Goal: Task Accomplishment & Management: Manage account settings

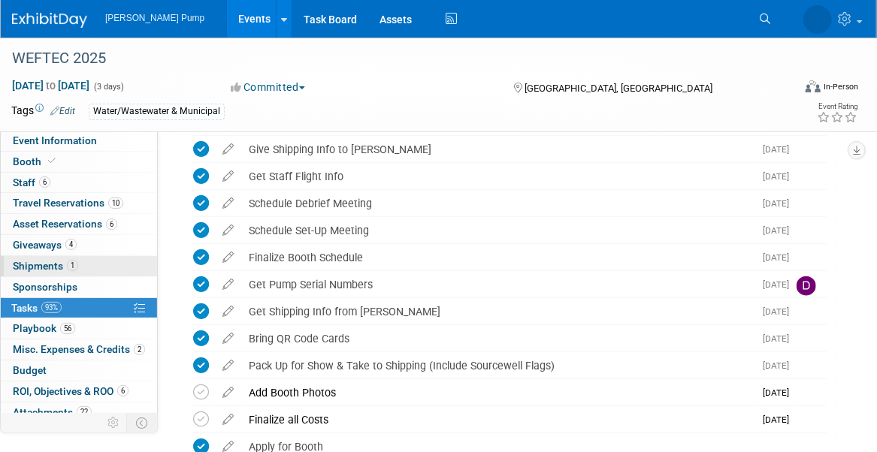
click at [32, 262] on span "Shipments 1" at bounding box center [45, 266] width 65 height 12
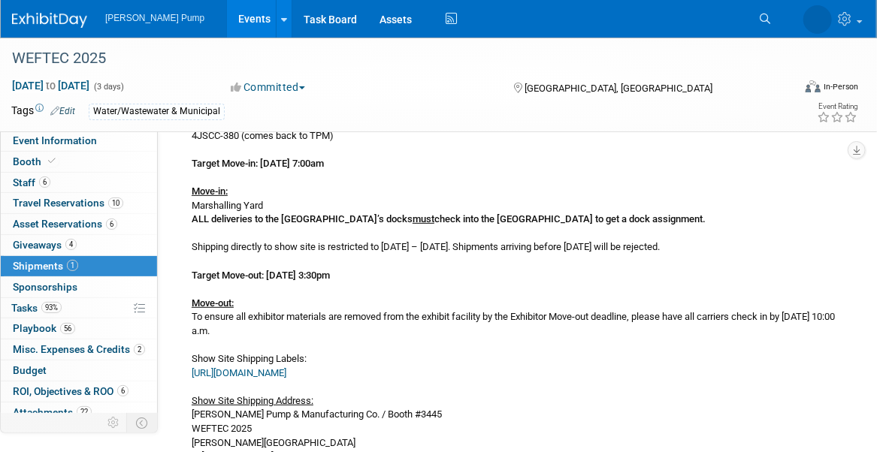
scroll to position [20, 0]
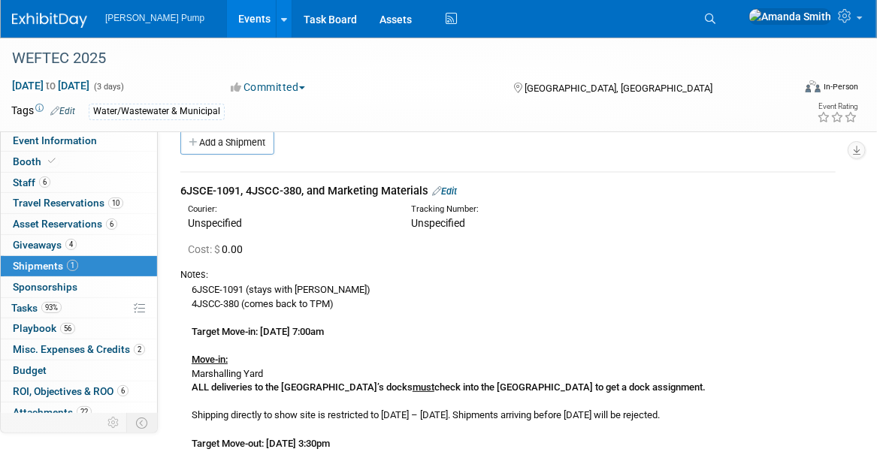
click at [457, 186] on link "Edit" at bounding box center [444, 191] width 25 height 11
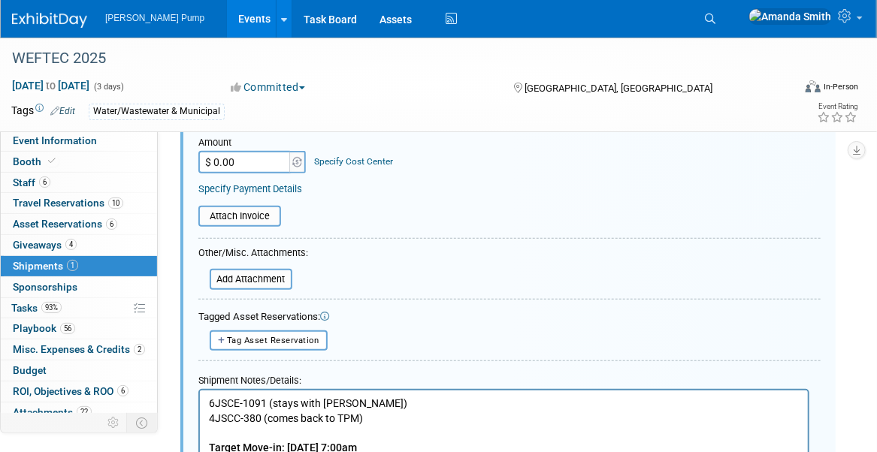
scroll to position [322, 0]
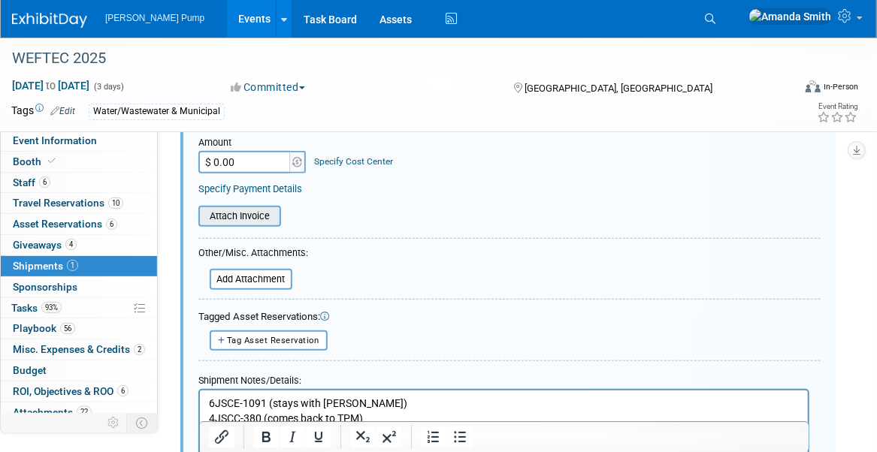
click at [257, 216] on input "file" at bounding box center [190, 216] width 179 height 18
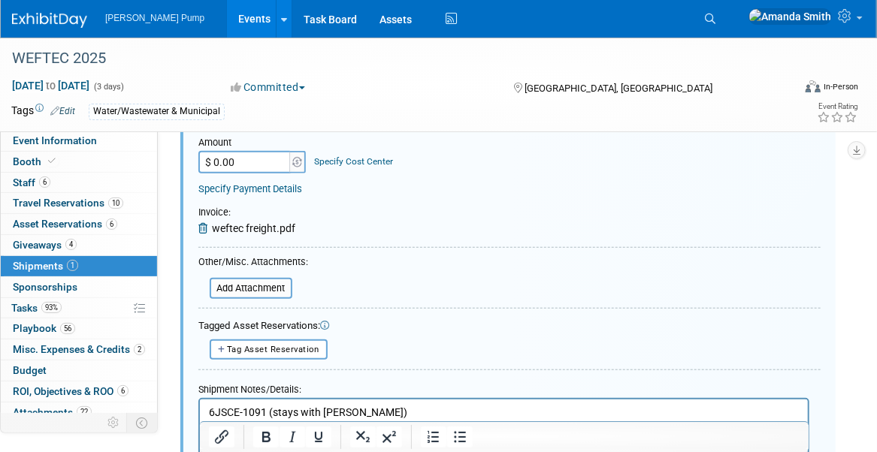
click at [259, 152] on input "$ 0.00" at bounding box center [245, 162] width 94 height 23
type input "$ 3,000.00"
click at [415, 173] on div "Cost: Amount $ 3,000.00 Specify Cost Center Cost Center -- Not Specified --" at bounding box center [509, 157] width 622 height 77
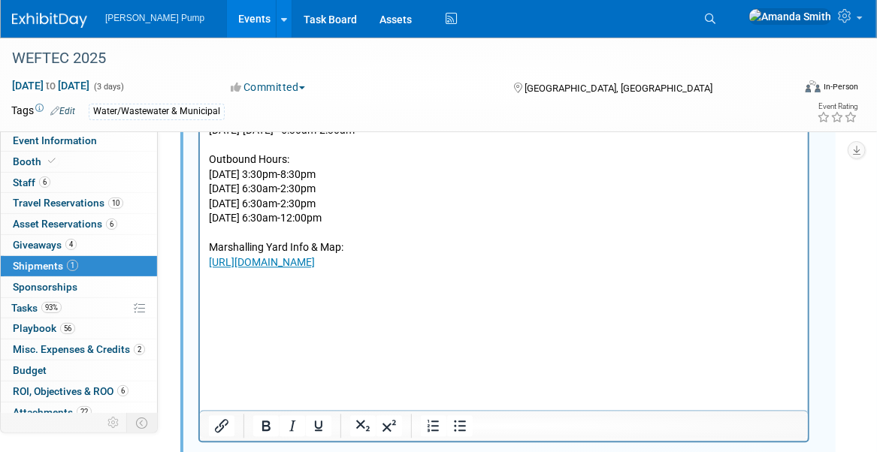
scroll to position [1445, 0]
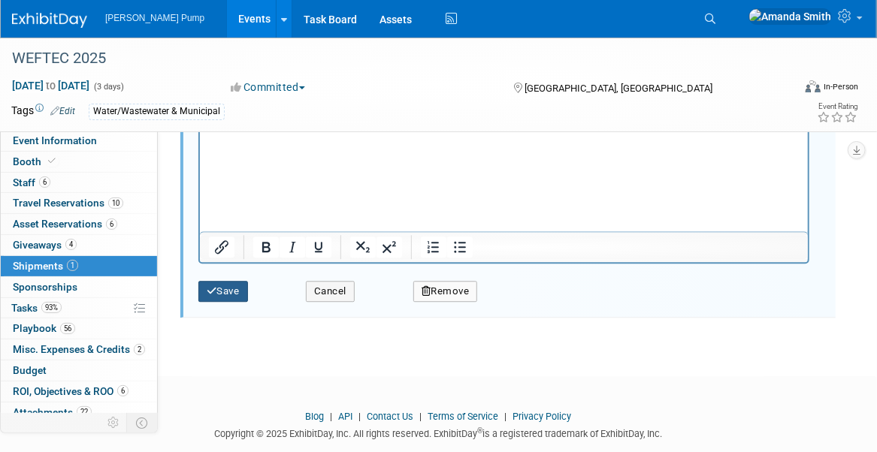
click at [231, 281] on button "Save" at bounding box center [223, 291] width 50 height 21
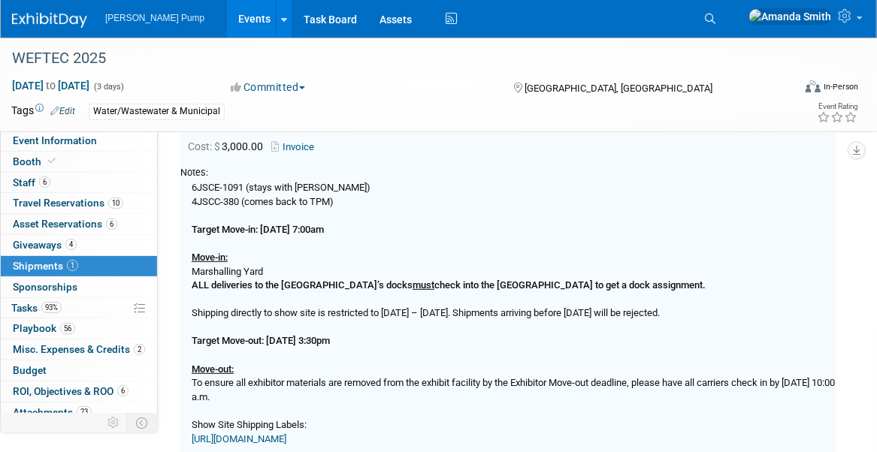
scroll to position [21, 0]
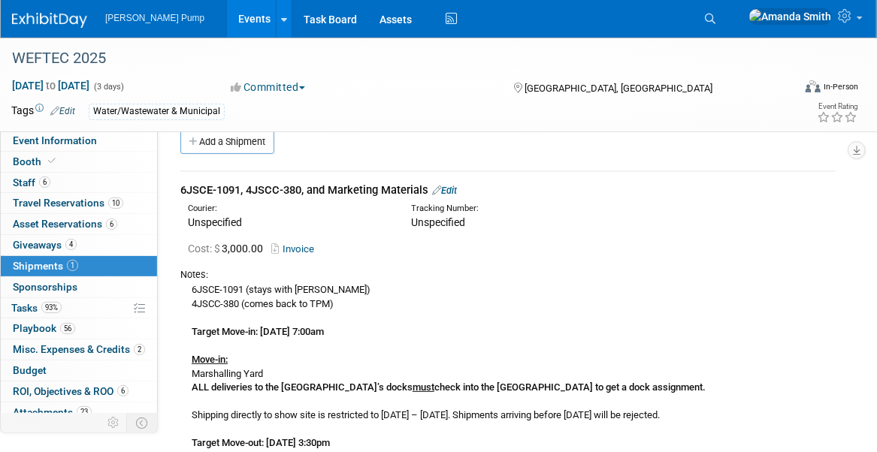
click at [227, 15] on link "Events" at bounding box center [254, 19] width 55 height 38
